Goal: Task Accomplishment & Management: Complete application form

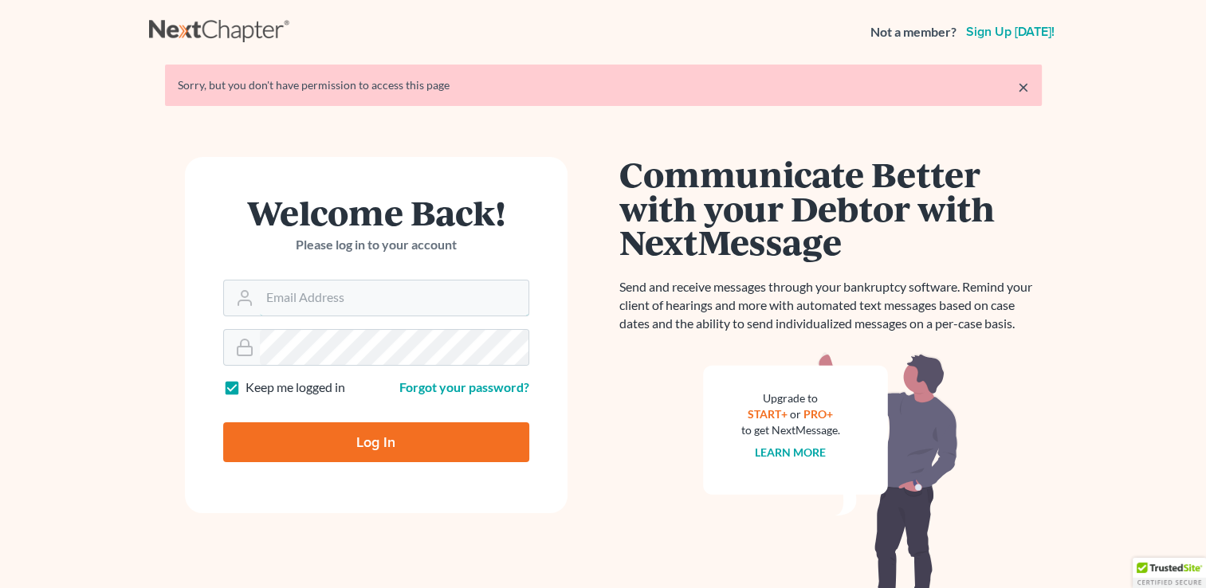
type input "[EMAIL_ADDRESS][DOMAIN_NAME]"
click at [335, 437] on input "Log In" at bounding box center [376, 443] width 306 height 40
type input "Thinking..."
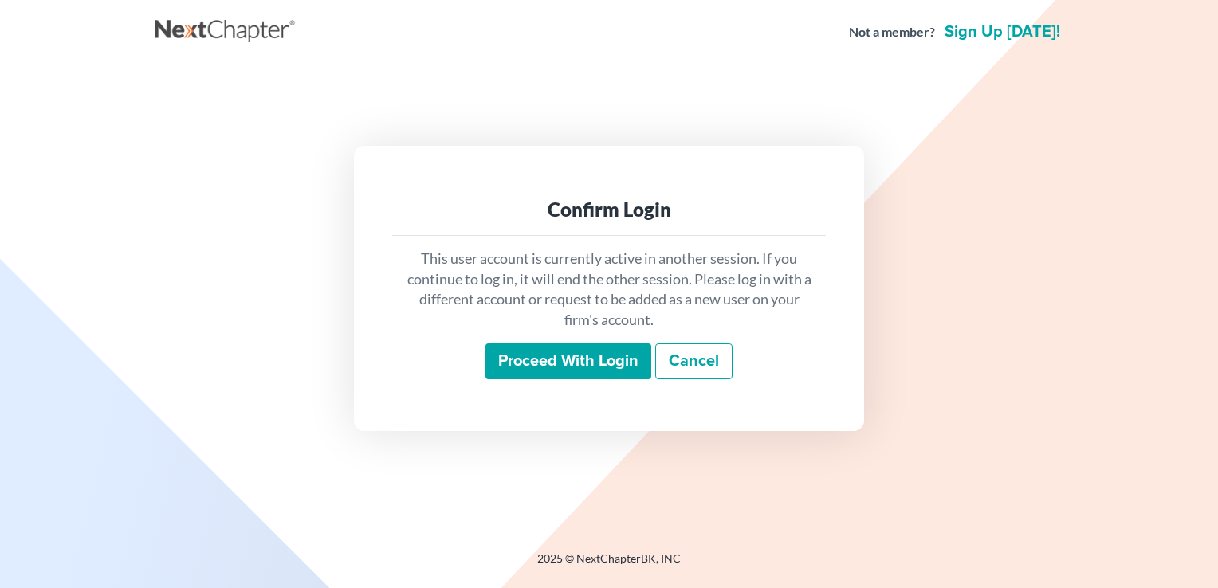
click at [533, 361] on input "Proceed with login" at bounding box center [569, 362] width 166 height 37
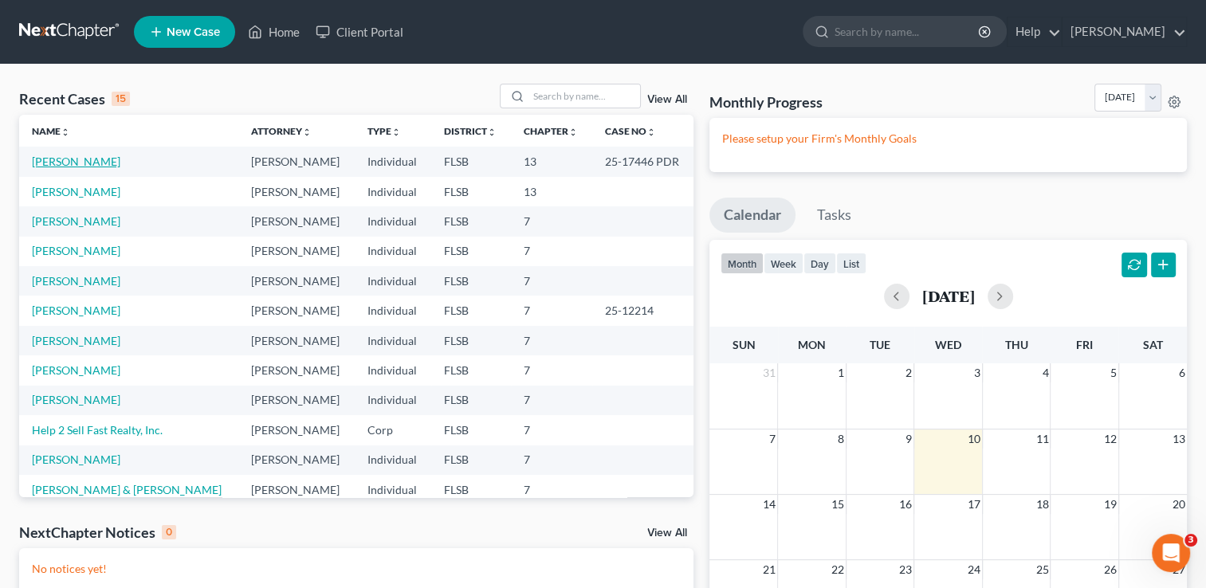
click at [70, 159] on link "Blair, Marva" at bounding box center [76, 162] width 89 height 14
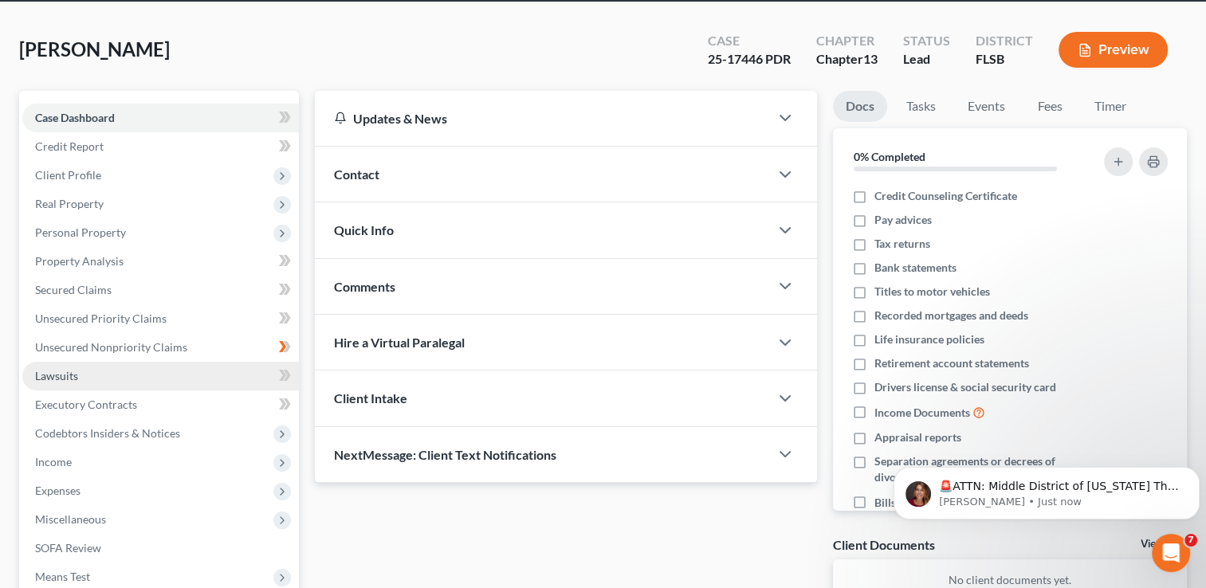
scroll to position [69, 0]
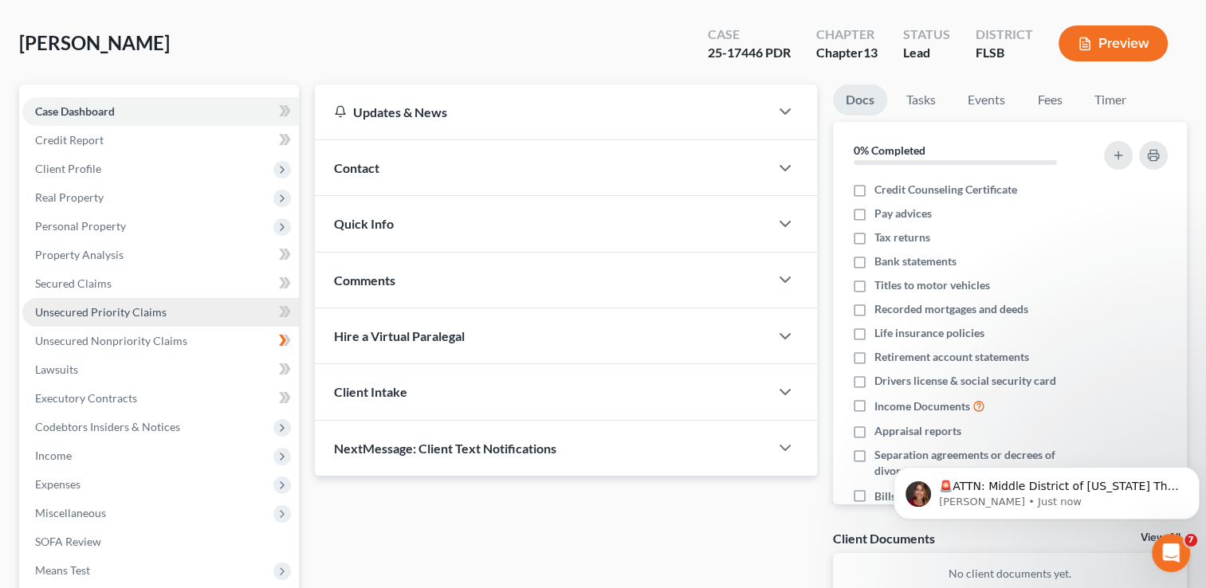
click at [123, 313] on span "Unsecured Priority Claims" at bounding box center [101, 312] width 132 height 14
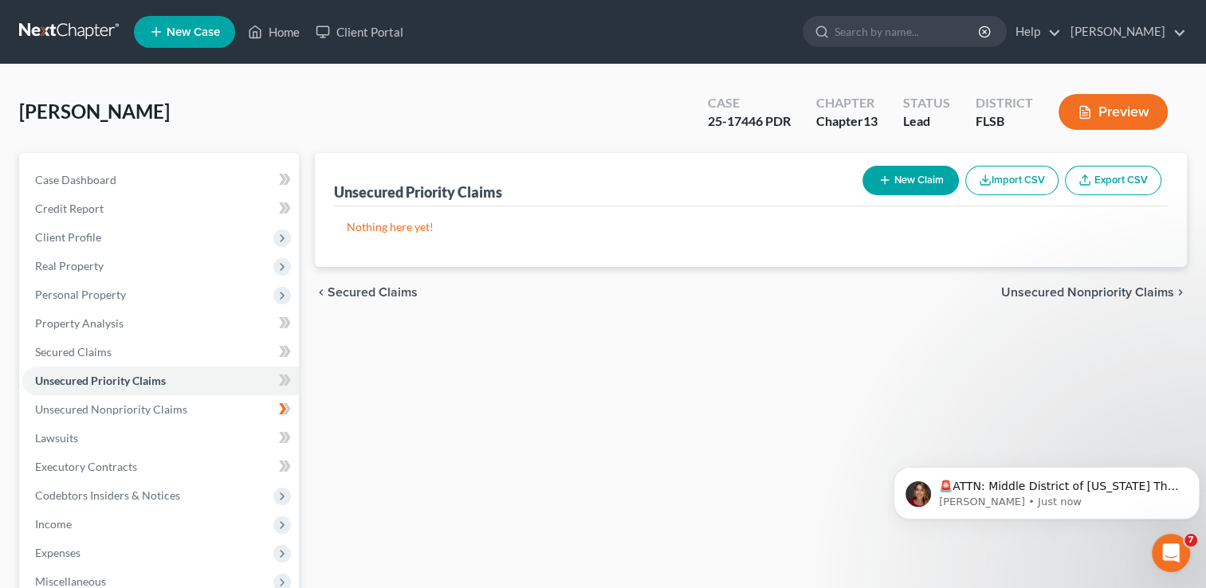
click at [900, 179] on button "New Claim" at bounding box center [911, 181] width 96 height 30
select select "0"
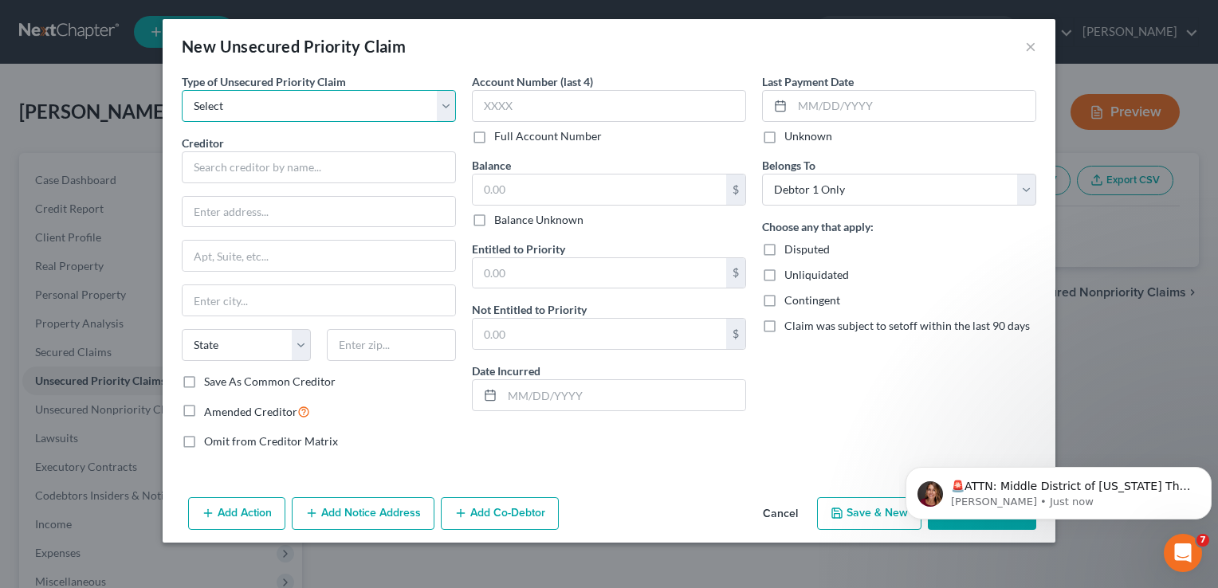
click at [448, 105] on select "Select Taxes & Other Government Units Domestic Support Obligations Extensions o…" at bounding box center [319, 106] width 274 height 32
select select "0"
click at [182, 90] on select "Select Taxes & Other Government Units Domestic Support Obligations Extensions o…" at bounding box center [319, 106] width 274 height 32
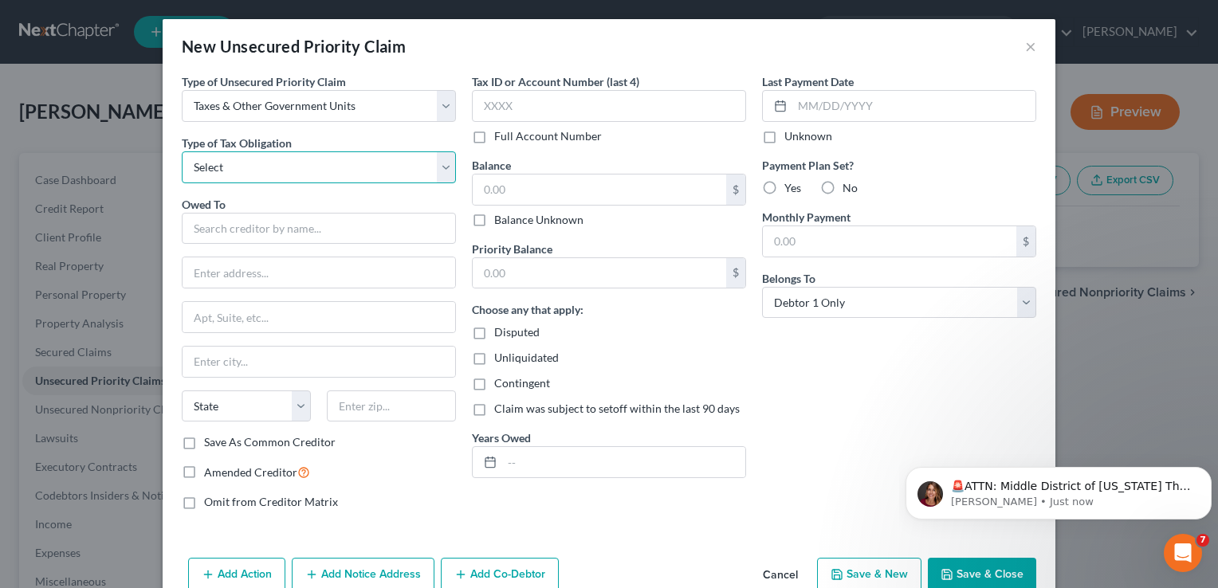
click at [274, 174] on select "Select Federal City State Franchise Tax Board Other" at bounding box center [319, 168] width 274 height 32
select select "0"
click at [182, 152] on select "Select Federal City State Franchise Tax Board Other" at bounding box center [319, 168] width 274 height 32
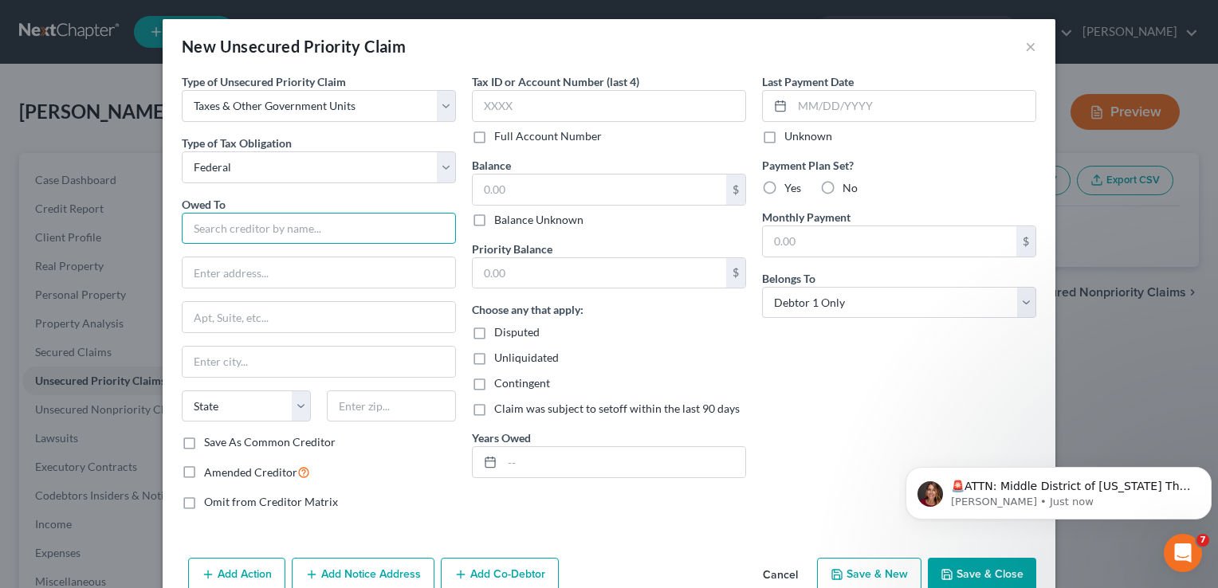
click at [245, 226] on input "text" at bounding box center [319, 229] width 274 height 32
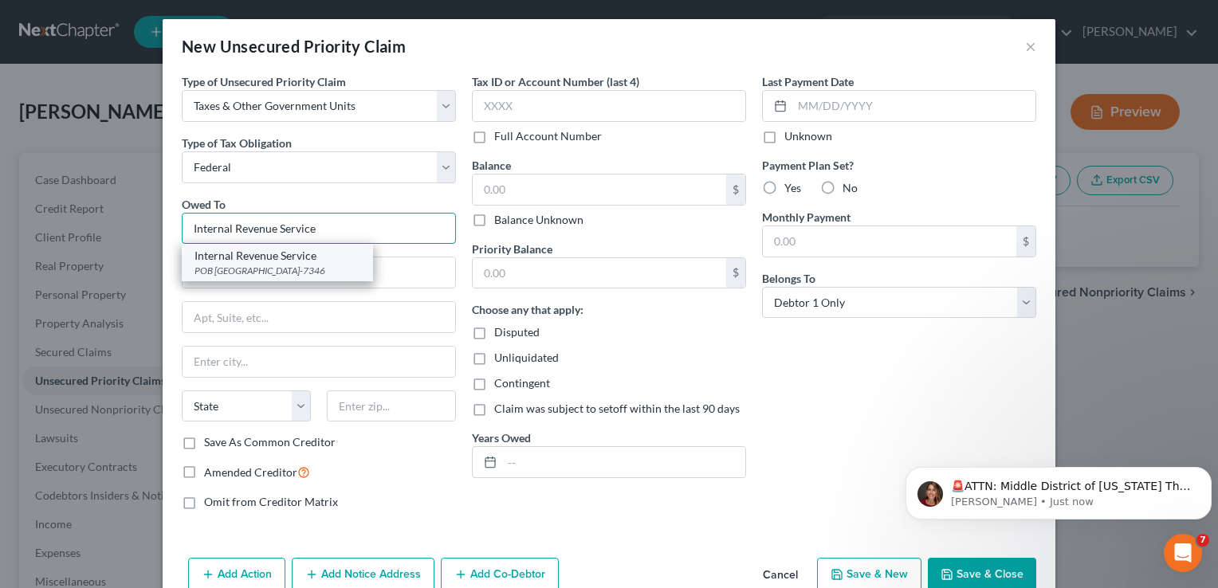
type input "Internal Revenue Service"
click at [257, 275] on div "POB 7346, Philadelphia, PA 19101-7346" at bounding box center [278, 271] width 166 height 14
type input "POB 7346"
type input "Philadelphia"
select select "39"
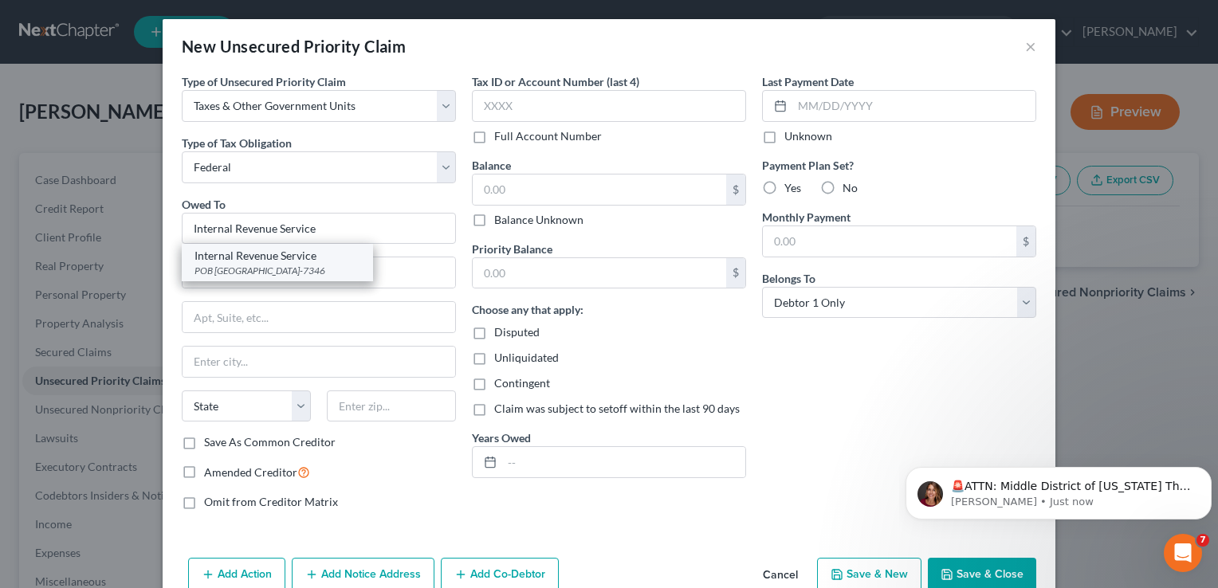
type input "19101-7346"
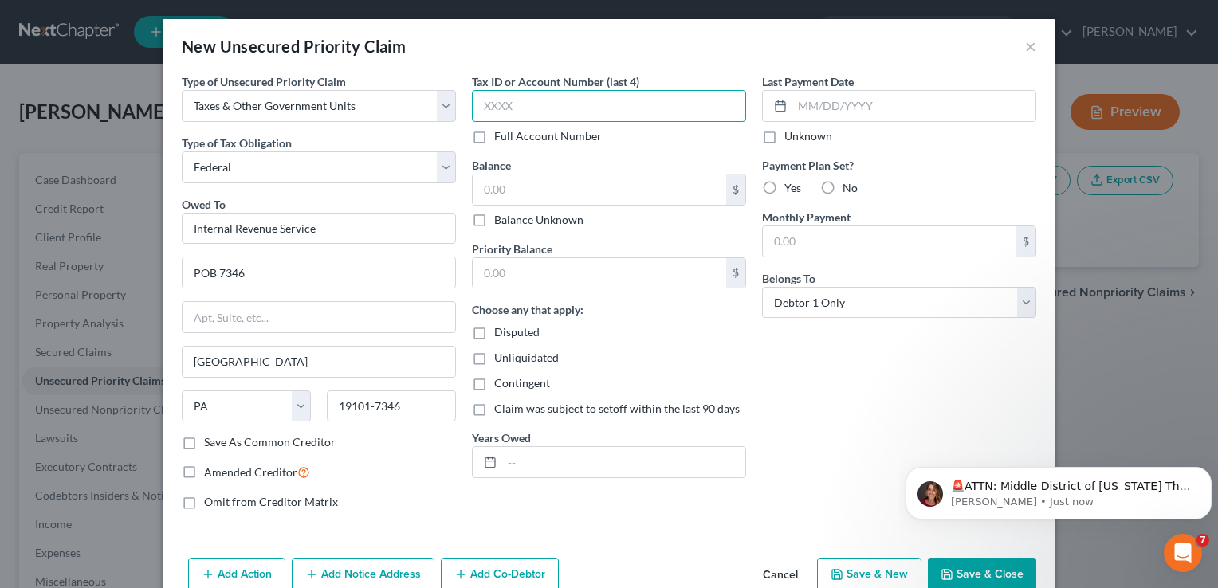
click at [506, 104] on input "text" at bounding box center [609, 106] width 274 height 32
type input "2360"
click at [523, 183] on input "text" at bounding box center [600, 190] width 254 height 30
click at [823, 511] on div "Last Payment Date Unknown Payment Plan Set? Yes No Monthly Payment $ Belongs To…" at bounding box center [899, 298] width 290 height 450
click at [651, 552] on div "Add Action Add Notice Address Add Co-Debtor Cancel Save & New Save & Close" at bounding box center [609, 578] width 893 height 53
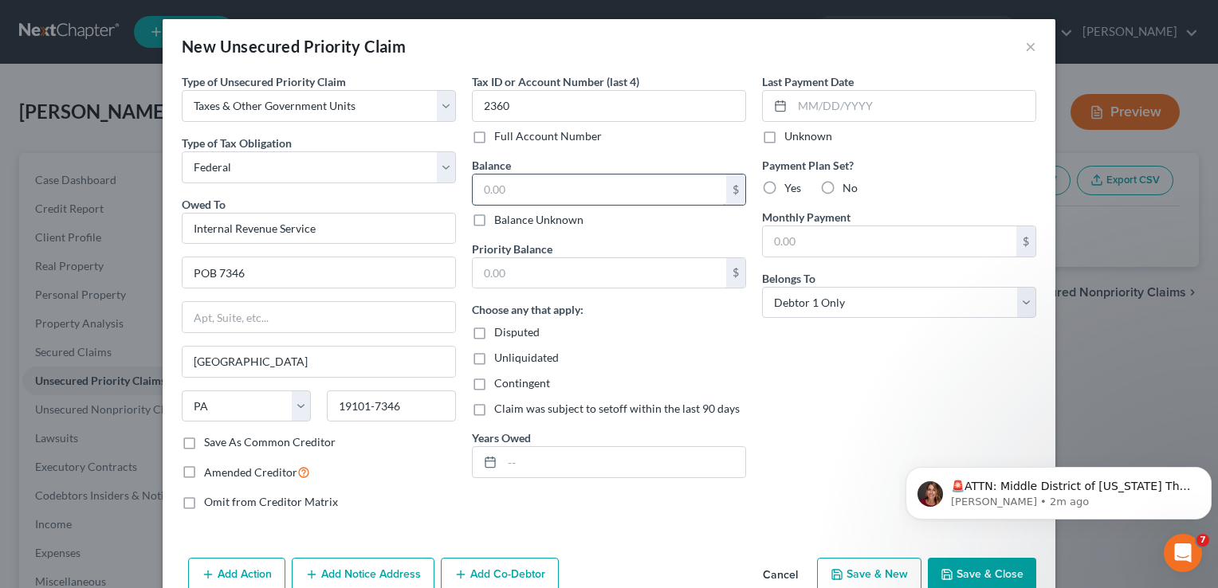
click at [520, 183] on input "text" at bounding box center [600, 190] width 254 height 30
type input "3,648"
click at [526, 270] on input "text" at bounding box center [600, 273] width 254 height 30
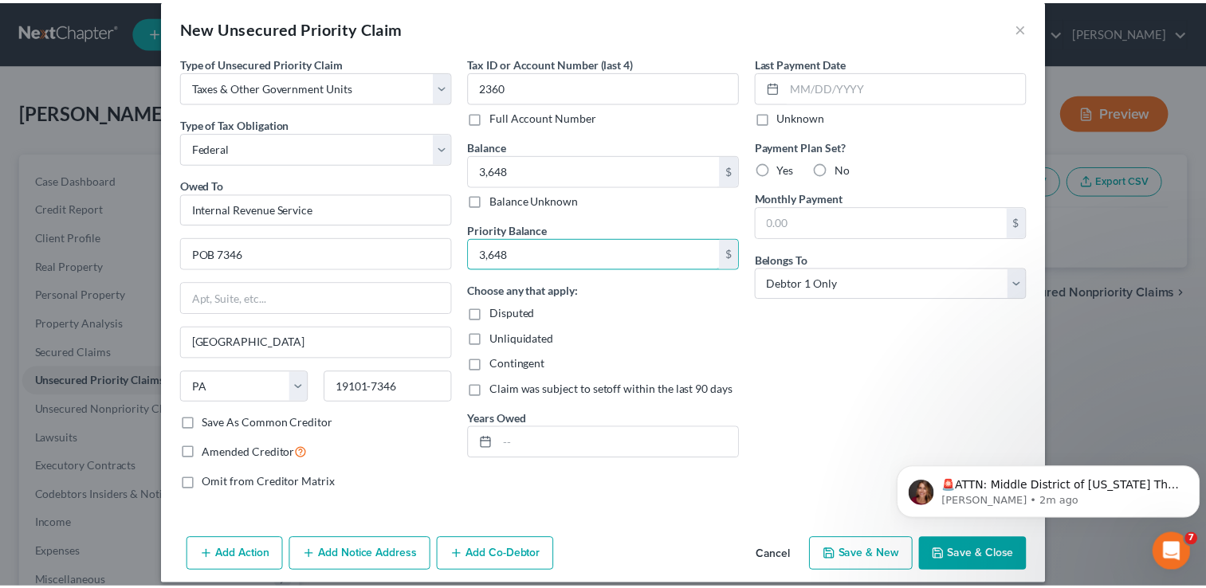
scroll to position [32, 0]
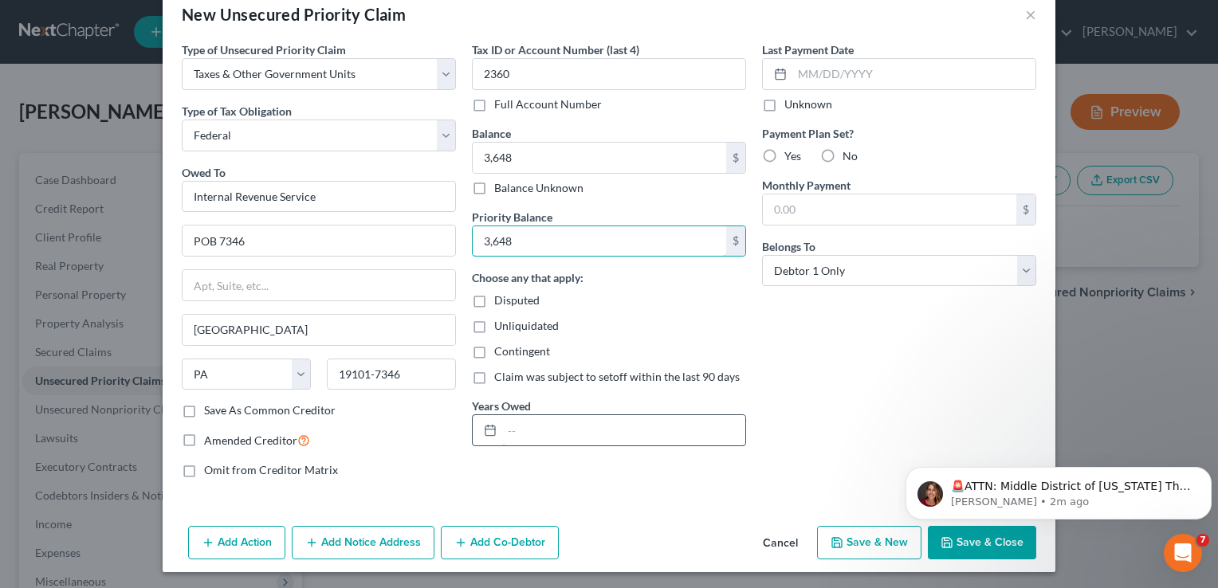
type input "3,648"
click at [525, 432] on input "text" at bounding box center [623, 430] width 243 height 30
type input "2024"
click at [843, 155] on label "No" at bounding box center [850, 156] width 15 height 16
click at [849, 155] on input "No" at bounding box center [854, 153] width 10 height 10
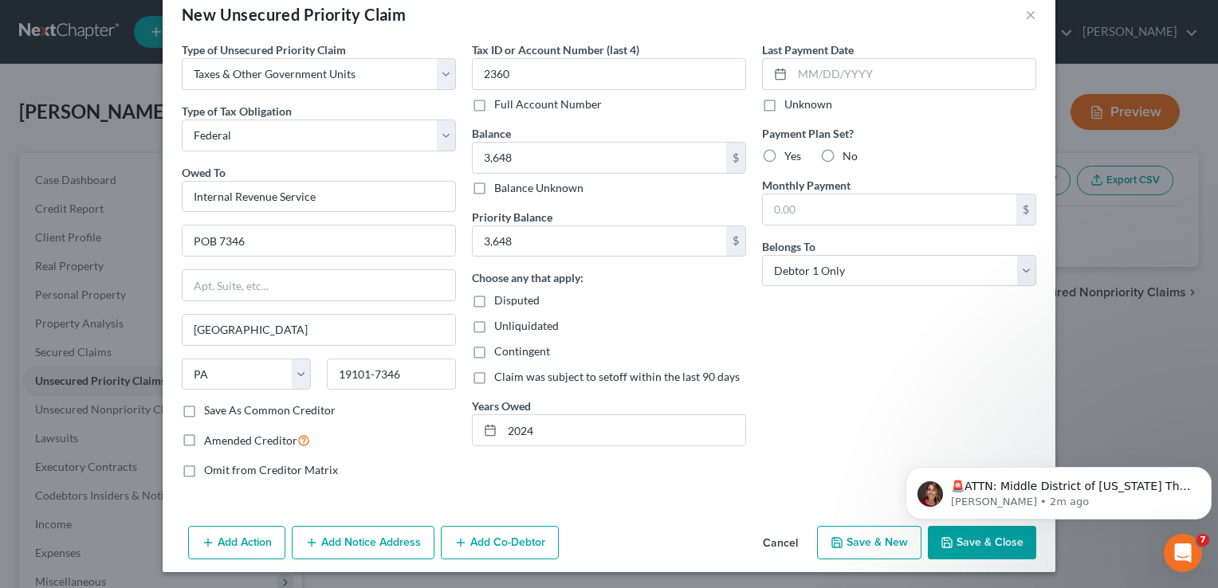
radio input "true"
click at [956, 544] on html "🚨ATTN: Middle District of Florida The court has added a new Credit Counseling F…" at bounding box center [1058, 490] width 319 height 112
click at [900, 454] on html "🚨ATTN: Middle District of Florida The court has added a new Credit Counseling F…" at bounding box center [1058, 490] width 319 height 112
click at [878, 459] on div "Last Payment Date Unknown Payment Plan Set? Yes No Monthly Payment $ Belongs To…" at bounding box center [899, 266] width 290 height 450
click at [1204, 471] on icon "Dismiss notification" at bounding box center [1207, 471] width 9 height 9
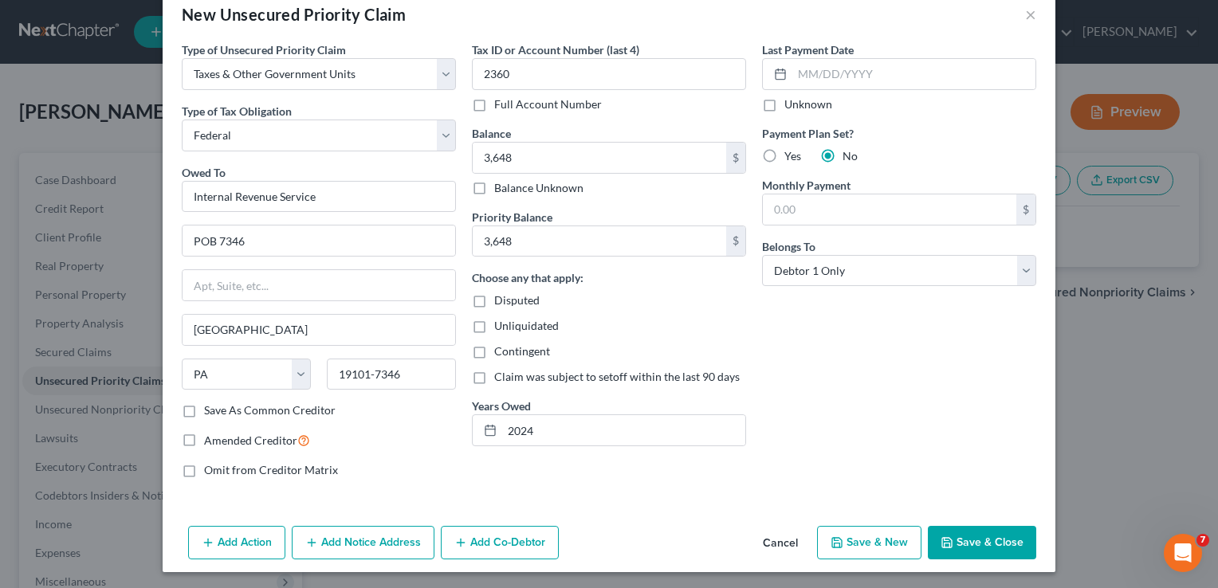
click at [962, 539] on button "Save & Close" at bounding box center [982, 542] width 108 height 33
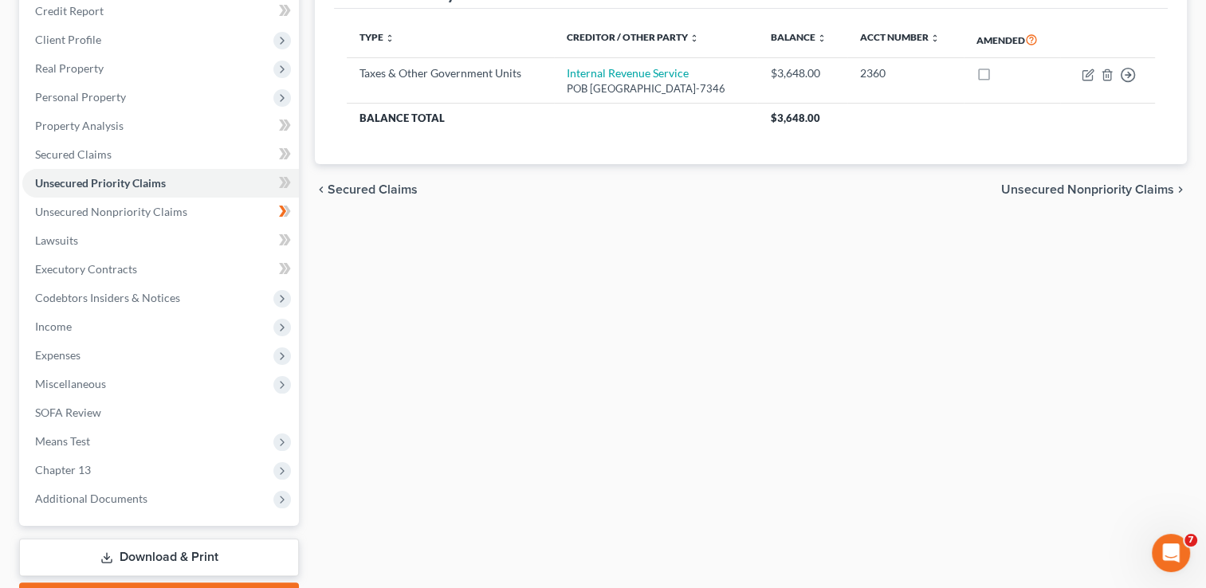
scroll to position [286, 0]
